Goal: Browse casually

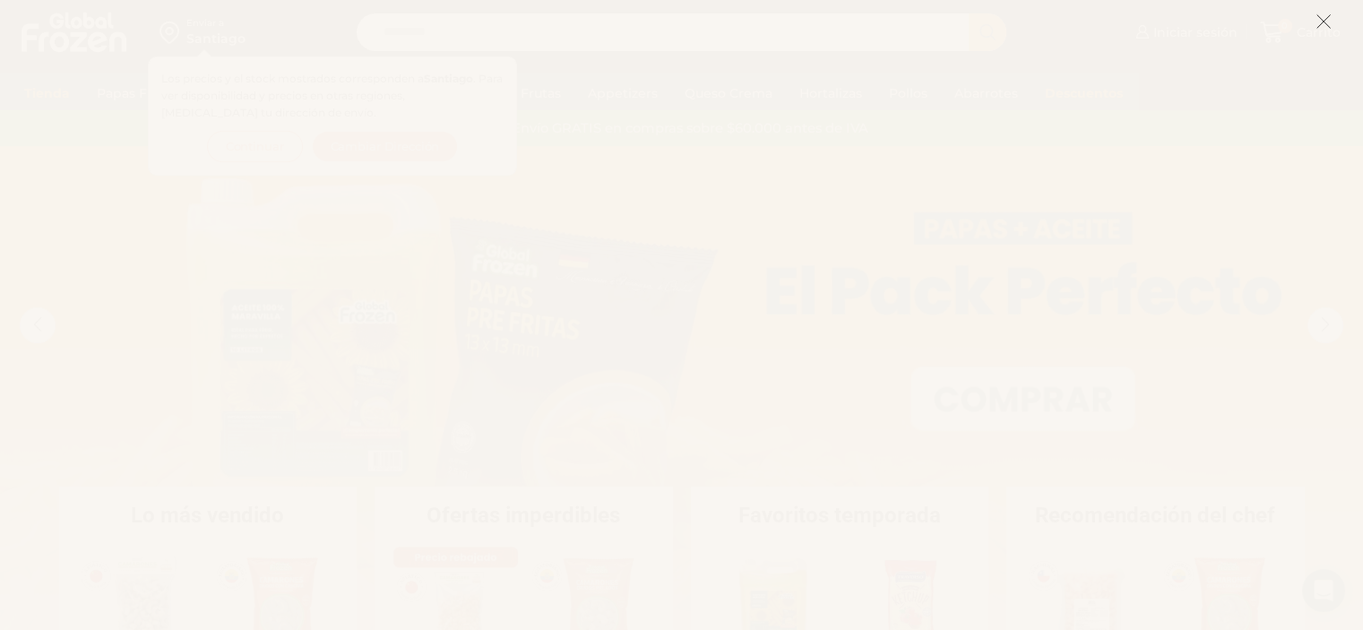
drag, startPoint x: 1324, startPoint y: 13, endPoint x: 1297, endPoint y: 13, distance: 26.9
click at [1325, 14] on icon at bounding box center [1324, 21] width 16 height 16
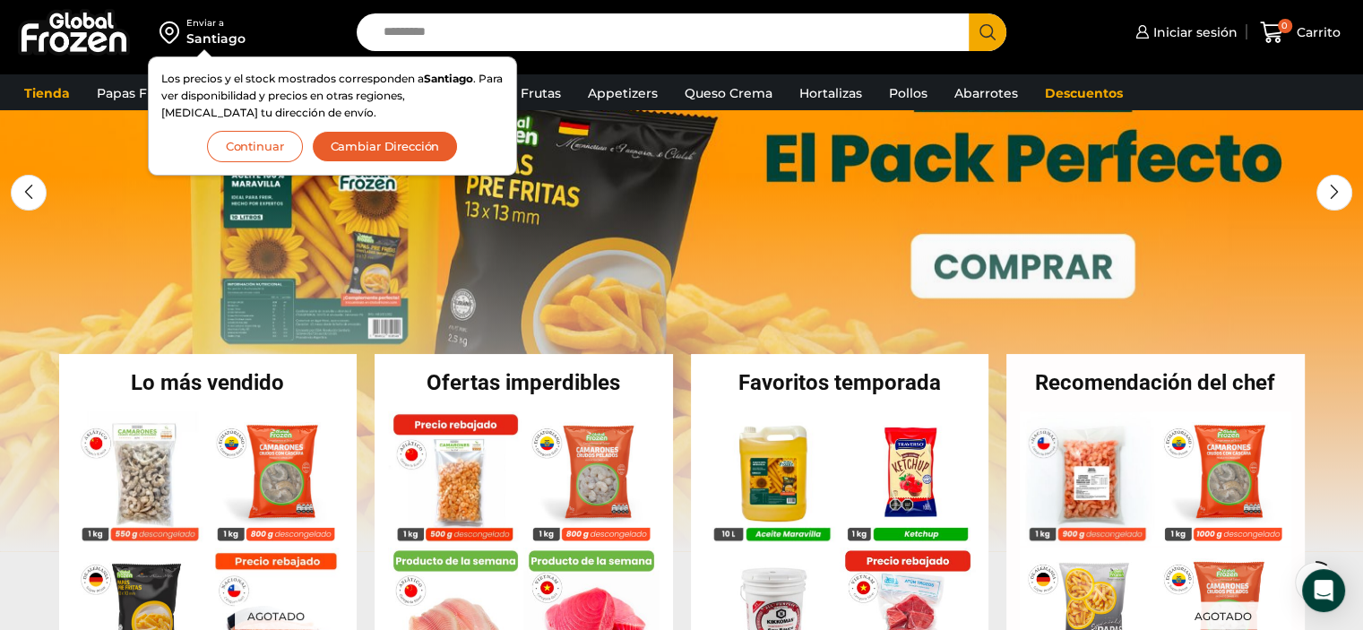
scroll to position [269, 0]
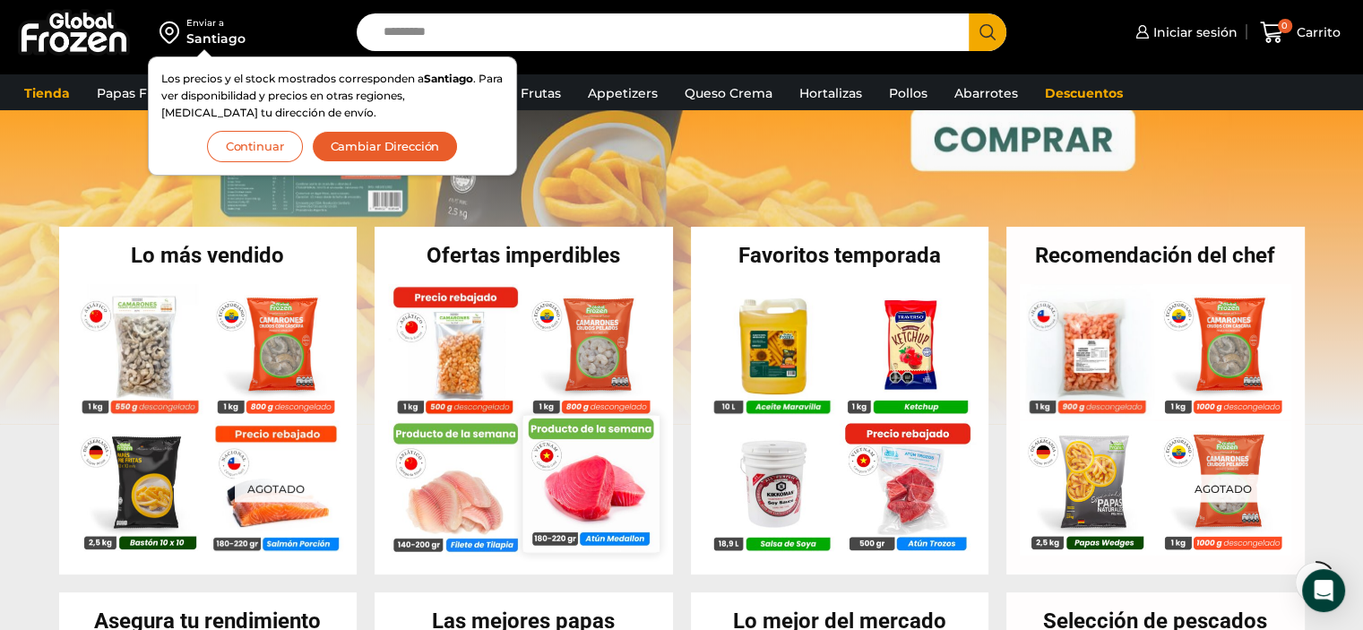
click at [589, 501] on img at bounding box center [591, 483] width 136 height 136
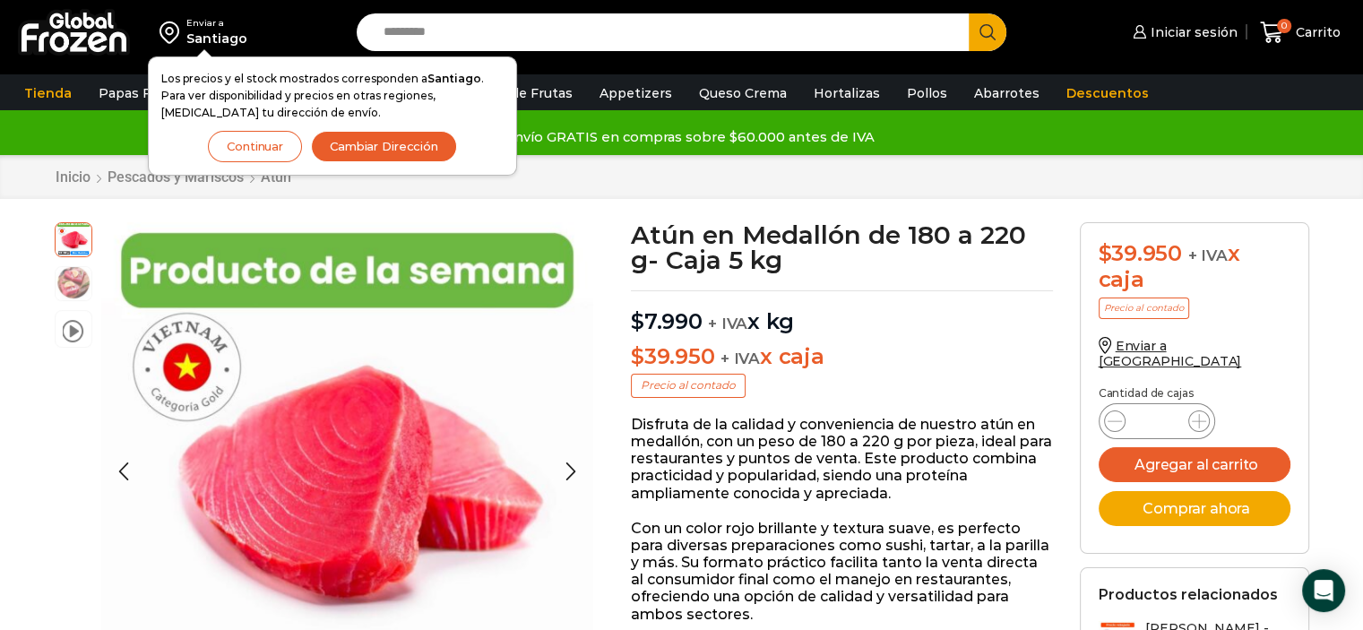
click at [75, 283] on img at bounding box center [74, 282] width 36 height 36
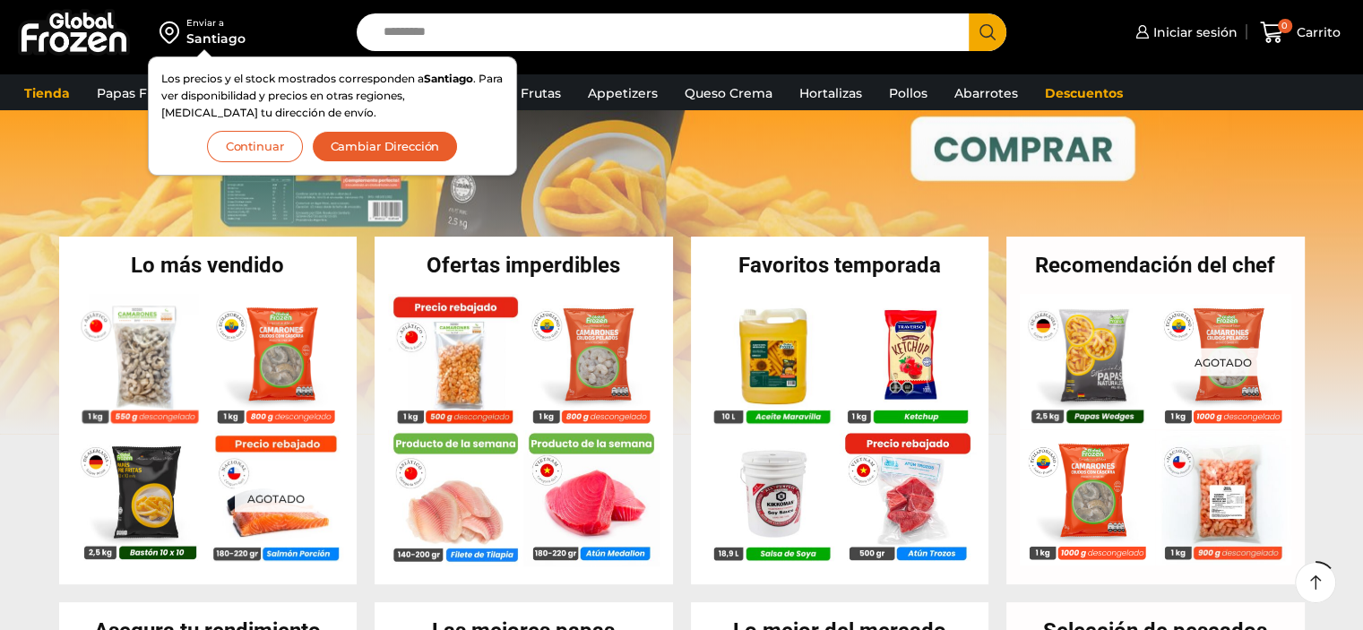
scroll to position [269, 0]
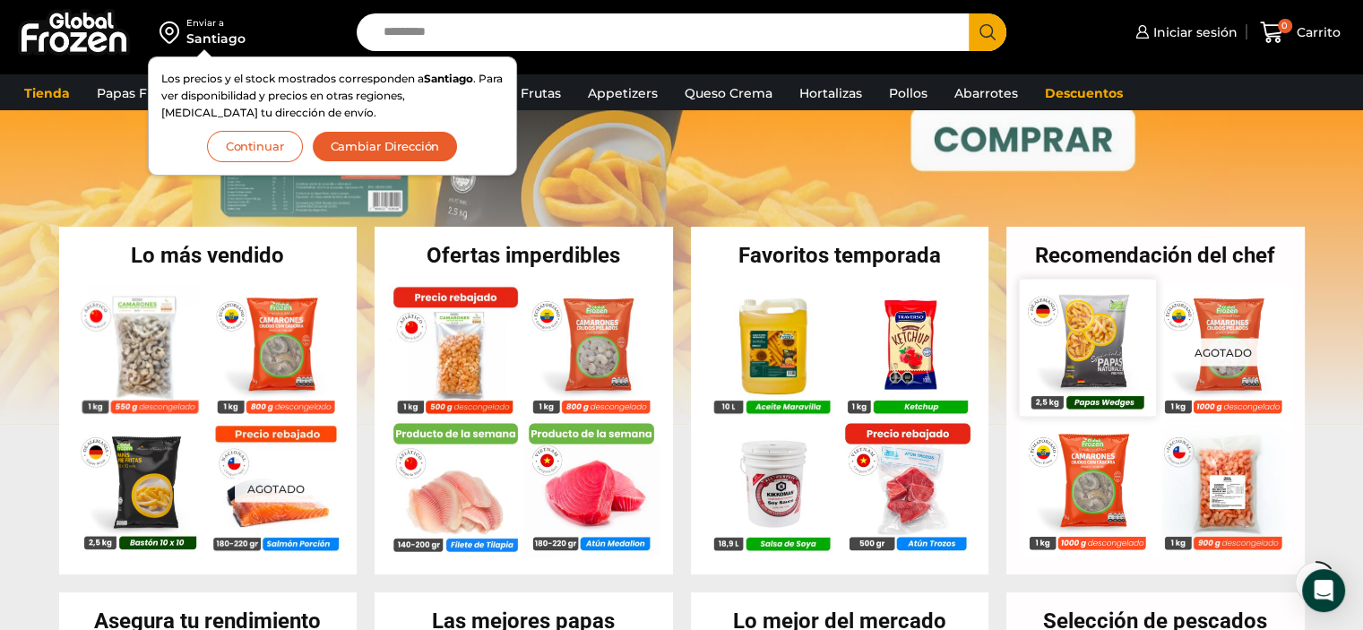
click at [1075, 343] on img at bounding box center [1087, 347] width 136 height 136
